Goal: Task Accomplishment & Management: Use online tool/utility

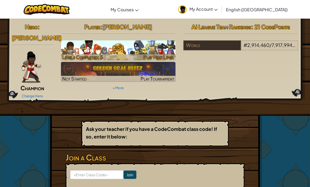
click at [158, 54] on span "Play Next Level" at bounding box center [159, 57] width 31 height 6
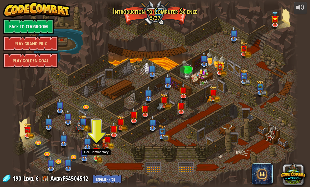
click at [97, 160] on link at bounding box center [97, 159] width 11 height 11
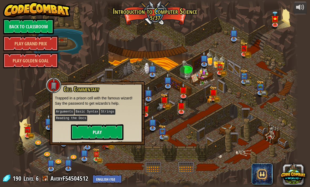
click at [98, 135] on button "Play" at bounding box center [97, 133] width 53 height 16
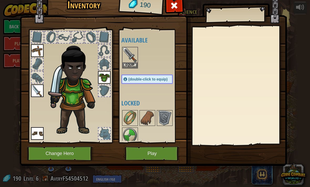
click at [38, 55] on img at bounding box center [37, 50] width 13 height 13
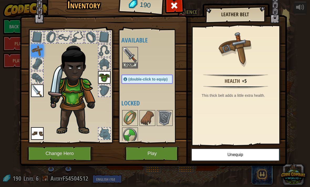
click at [41, 52] on img at bounding box center [37, 50] width 13 height 13
click at [156, 156] on button "Play" at bounding box center [152, 154] width 55 height 14
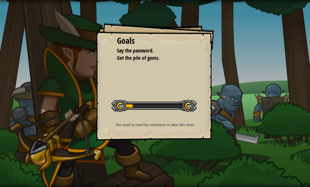
click at [150, 63] on div "Goals Say the password. Get the pile of gems. Start Level Error loading from se…" at bounding box center [155, 82] width 118 height 118
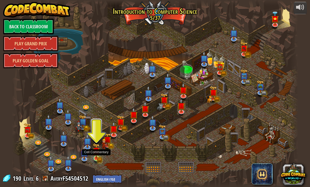
click at [98, 157] on img at bounding box center [96, 152] width 7 height 16
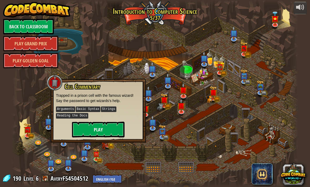
click at [92, 131] on button "Play" at bounding box center [98, 130] width 53 height 16
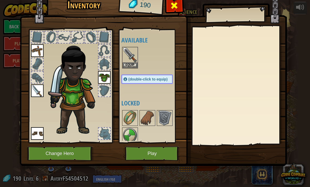
click at [172, 10] on span at bounding box center [174, 5] width 8 height 8
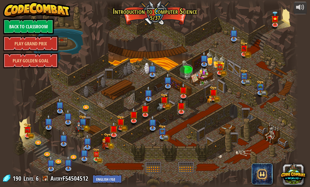
click at [42, 30] on link "Back to Classroom" at bounding box center [28, 27] width 51 height 16
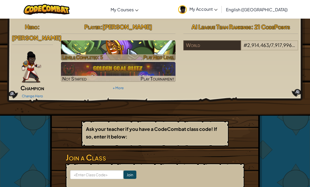
click at [95, 44] on h3 "CS1" at bounding box center [118, 48] width 115 height 12
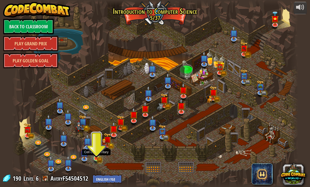
click at [96, 159] on img at bounding box center [96, 152] width 7 height 16
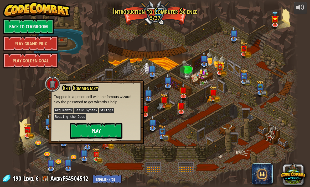
click at [99, 134] on button "Play" at bounding box center [96, 131] width 53 height 16
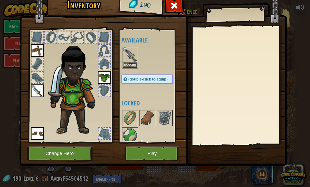
click at [169, 152] on button "Play" at bounding box center [152, 154] width 55 height 14
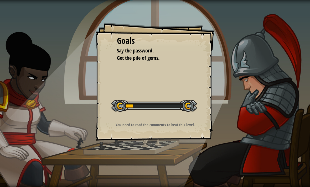
click at [187, 109] on div at bounding box center [153, 106] width 85 height 12
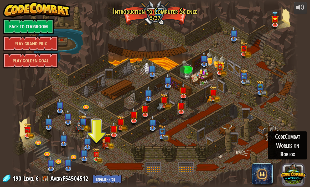
click at [288, 173] on button at bounding box center [293, 173] width 25 height 25
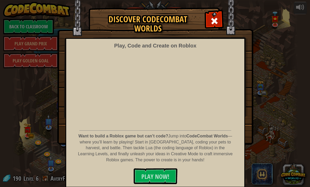
scroll to position [7, 0]
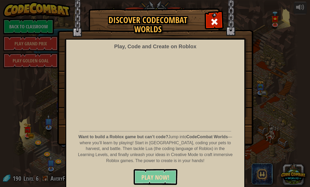
click at [170, 173] on button "PLAY NOW!" at bounding box center [156, 178] width 44 height 16
